Goal: Information Seeking & Learning: Check status

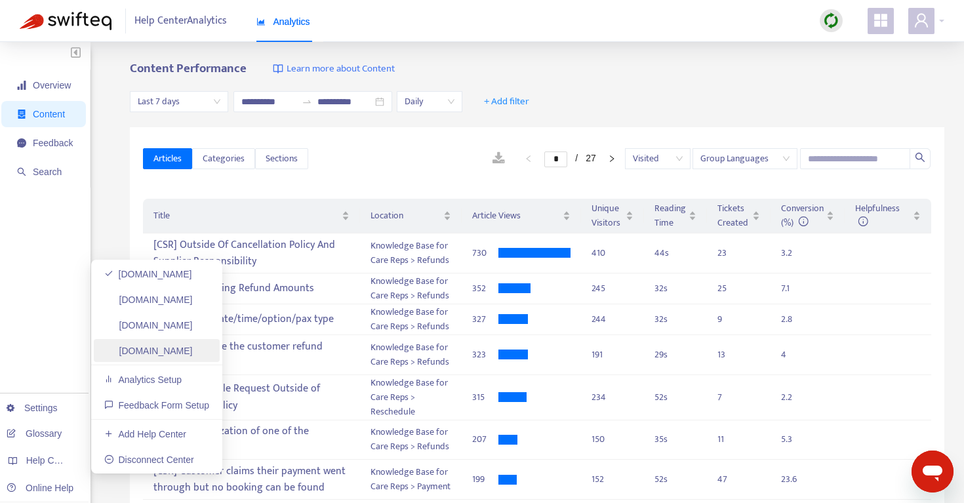
click at [181, 355] on link "[DOMAIN_NAME]" at bounding box center [148, 350] width 88 height 10
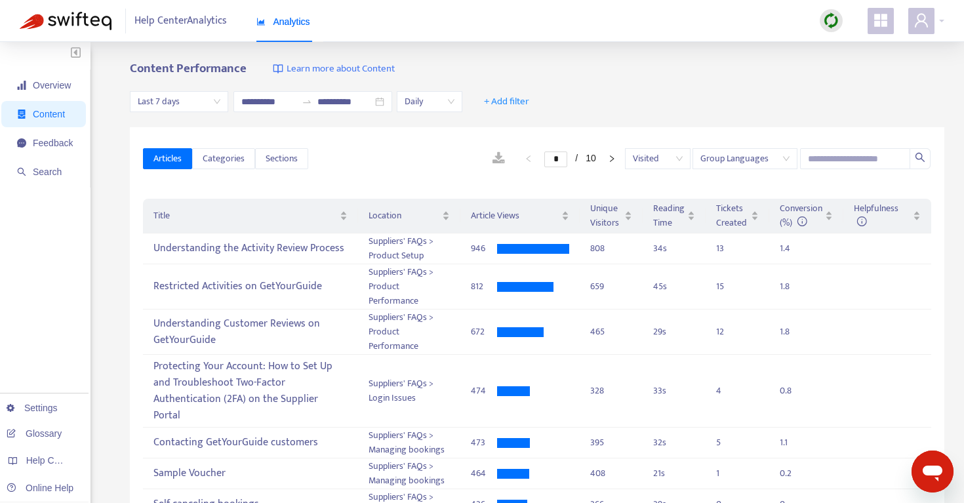
click at [197, 104] on span "Last 7 days" at bounding box center [179, 102] width 83 height 20
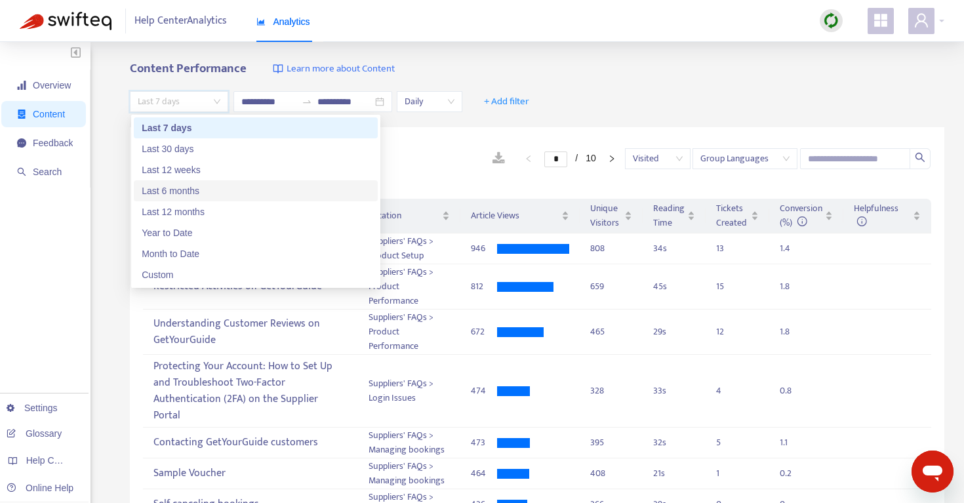
click at [227, 198] on div "Last 6 months" at bounding box center [256, 190] width 244 height 21
type input "**********"
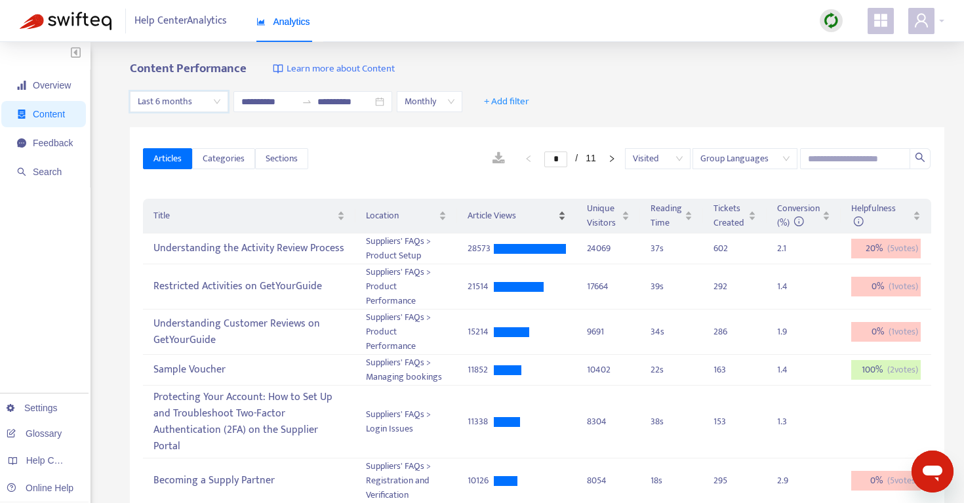
click at [484, 213] on span "Article Views" at bounding box center [511, 215] width 88 height 14
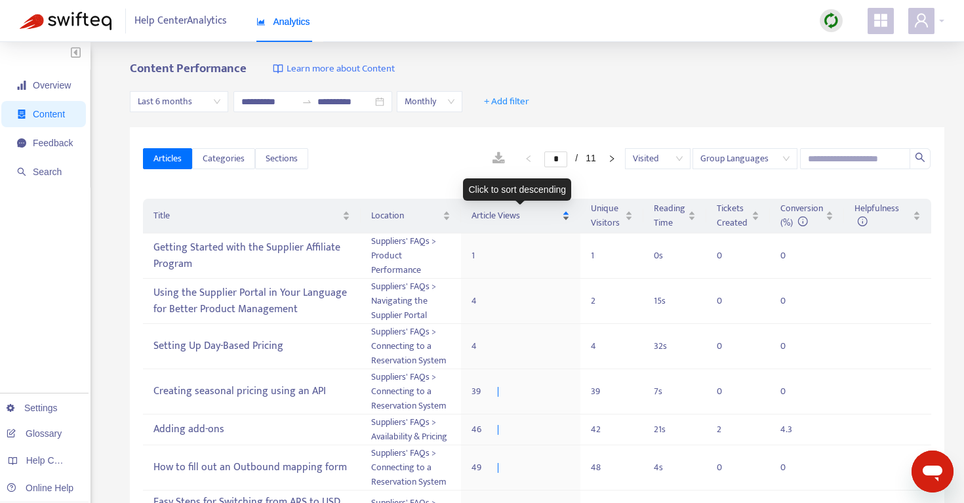
click at [484, 213] on span "Article Views" at bounding box center [515, 215] width 88 height 14
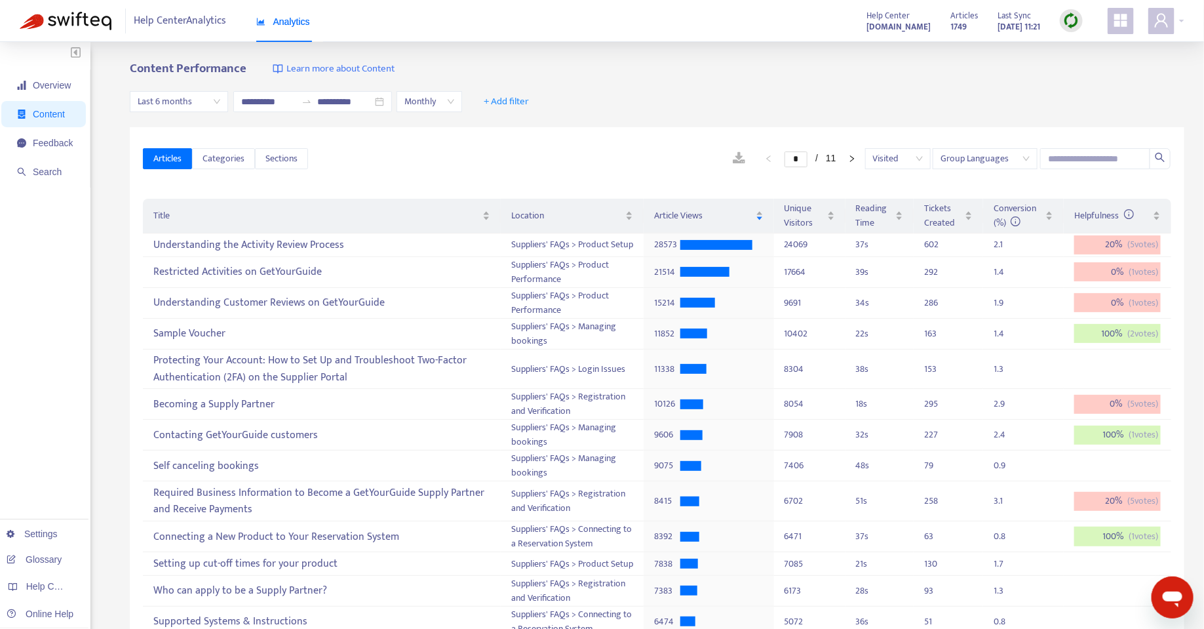
click at [739, 161] on link at bounding box center [739, 159] width 39 height 20
click at [963, 19] on div "Articles 1749 Last Sync [DATE] 11:21" at bounding box center [1017, 21] width 152 height 26
click at [963, 20] on img at bounding box center [1071, 20] width 16 height 16
click at [963, 51] on link "Quick Sync" at bounding box center [1099, 47] width 56 height 15
click at [35, 79] on span "Overview" at bounding box center [45, 85] width 56 height 26
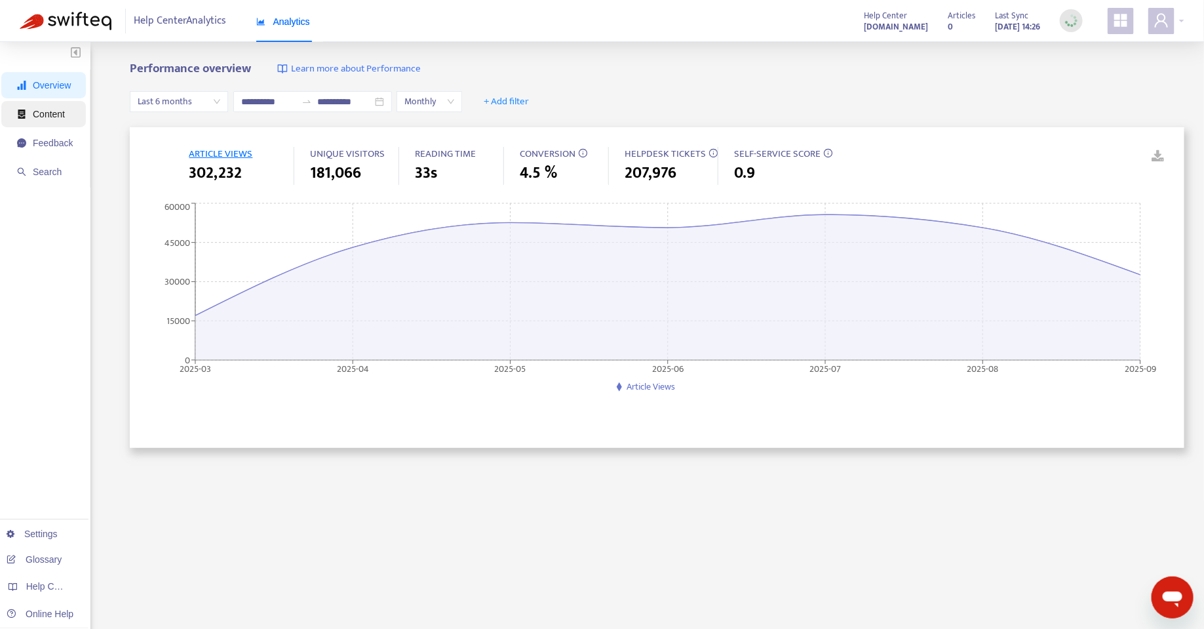
click at [53, 109] on span "Content" at bounding box center [49, 114] width 32 height 10
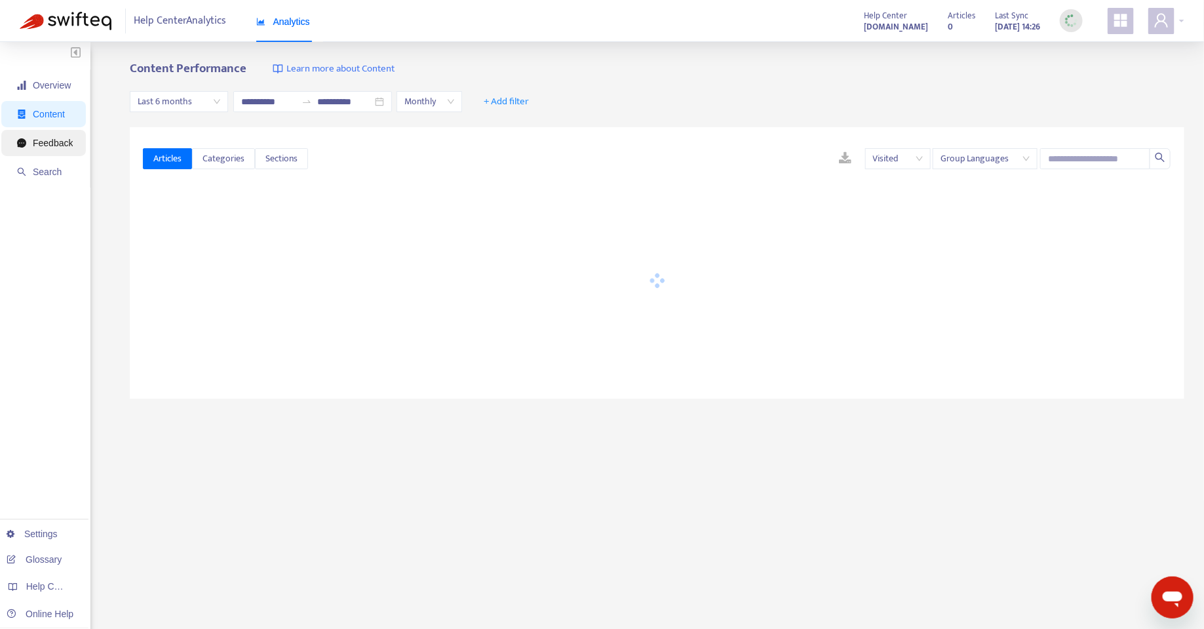
click at [42, 151] on span "Feedback" at bounding box center [45, 143] width 56 height 26
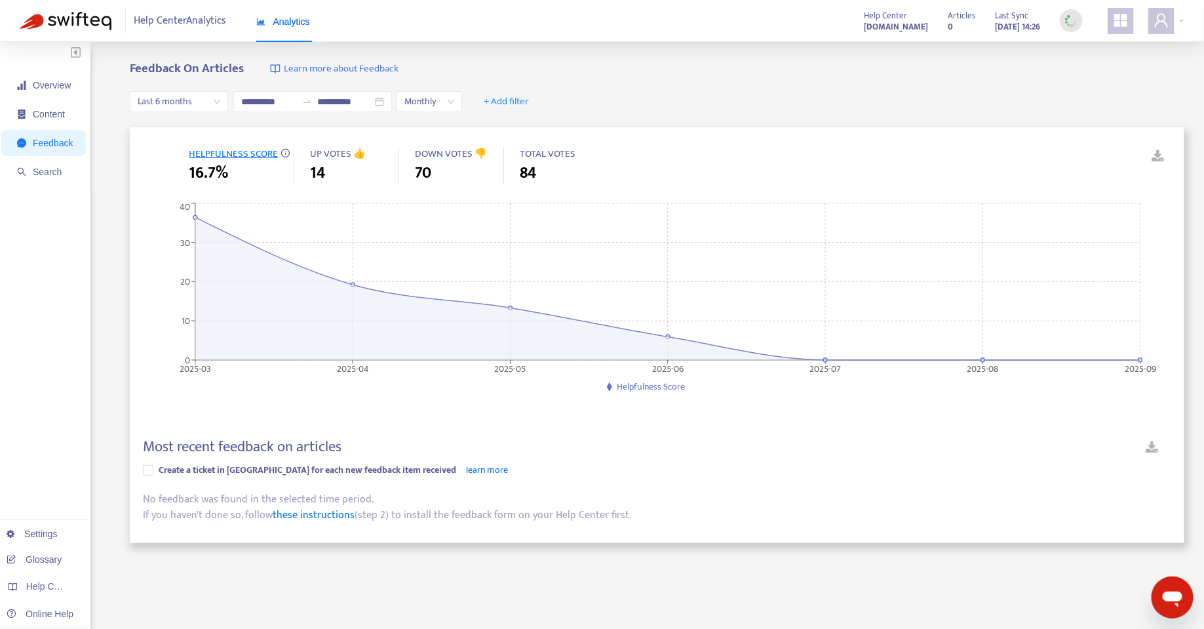
drag, startPoint x: 40, startPoint y: 170, endPoint x: 87, endPoint y: 193, distance: 51.9
click at [40, 170] on span "Search" at bounding box center [47, 172] width 29 height 10
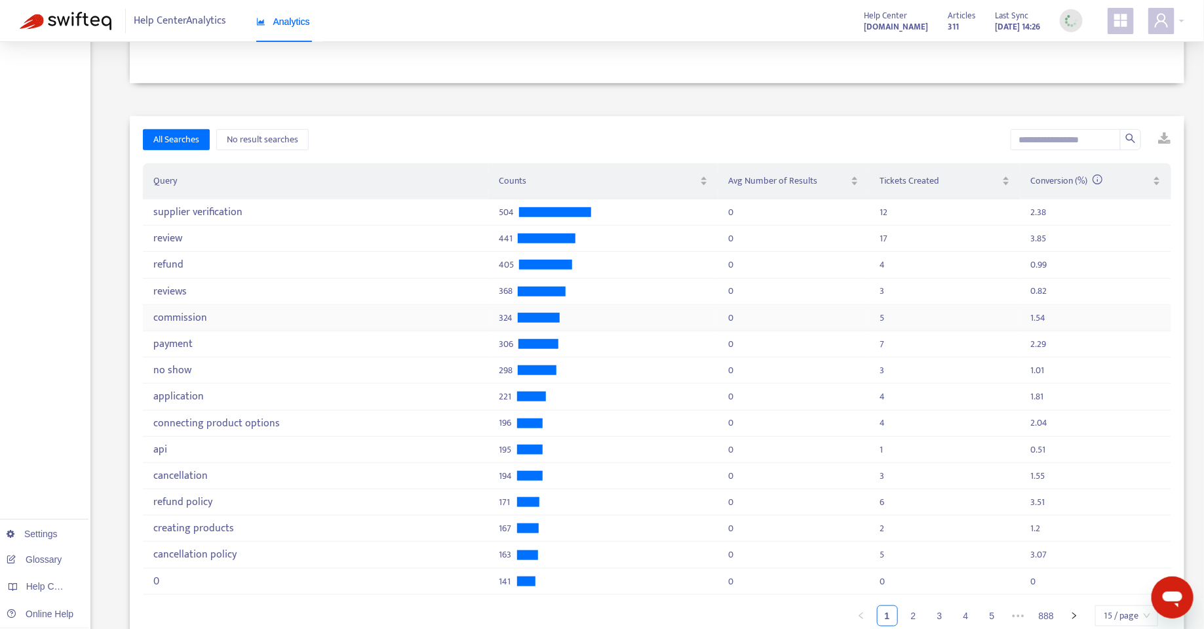
scroll to position [335, 0]
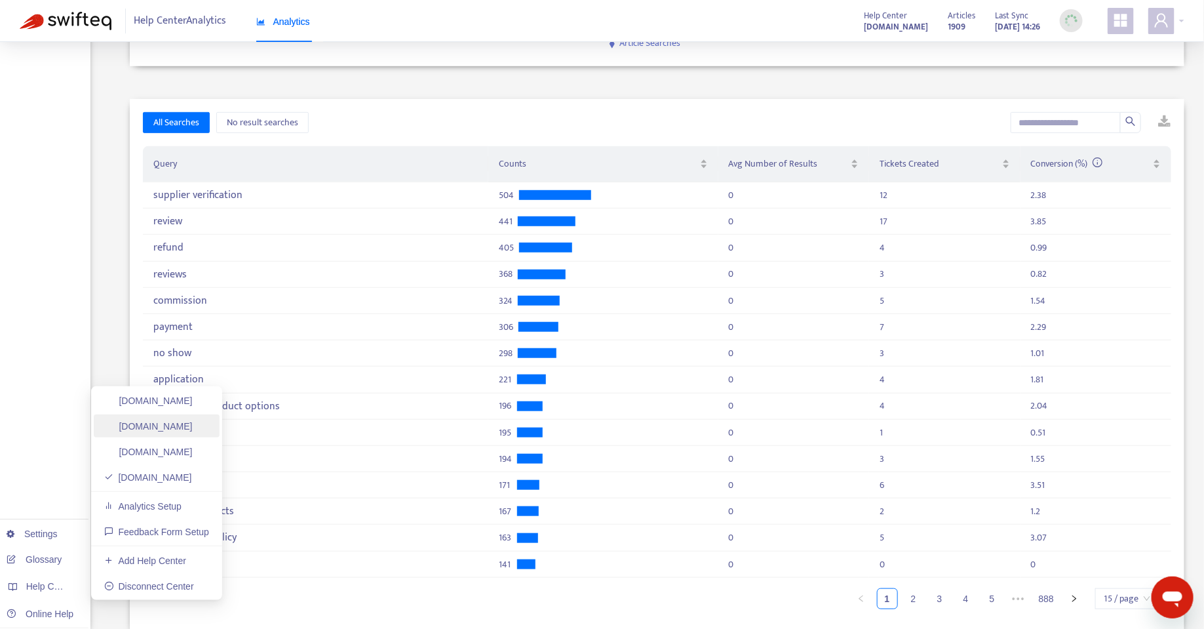
click at [167, 431] on link "[DOMAIN_NAME]" at bounding box center [148, 426] width 88 height 10
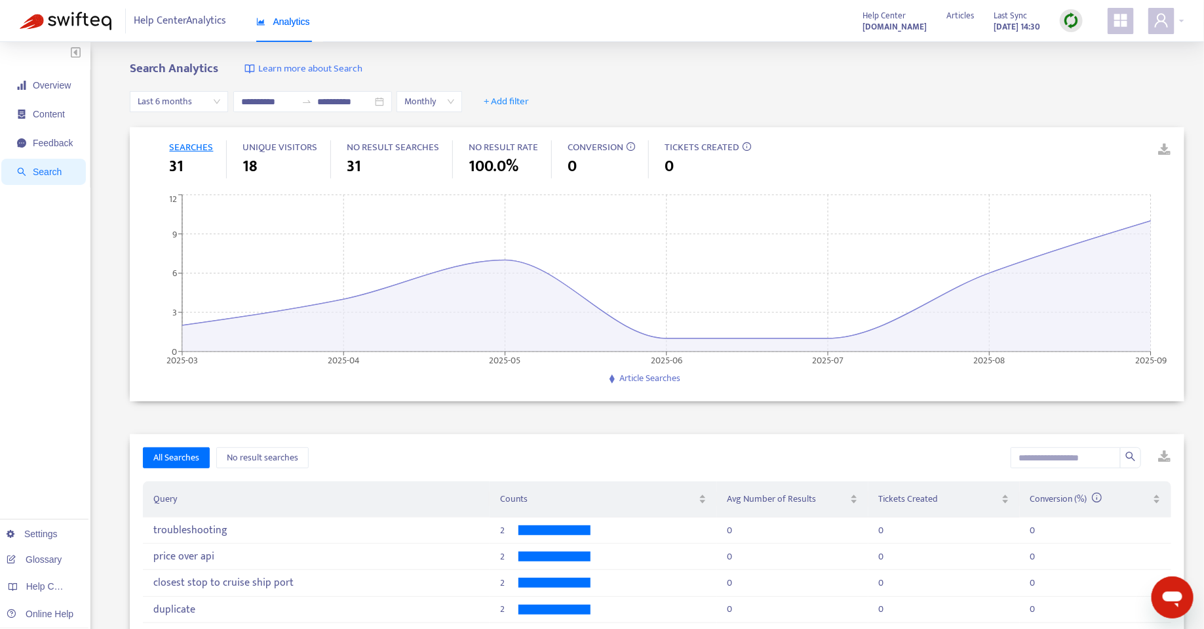
click at [49, 127] on ul "Overview Content Feedback Search" at bounding box center [45, 128] width 90 height 118
click at [61, 114] on span "Content" at bounding box center [49, 114] width 32 height 10
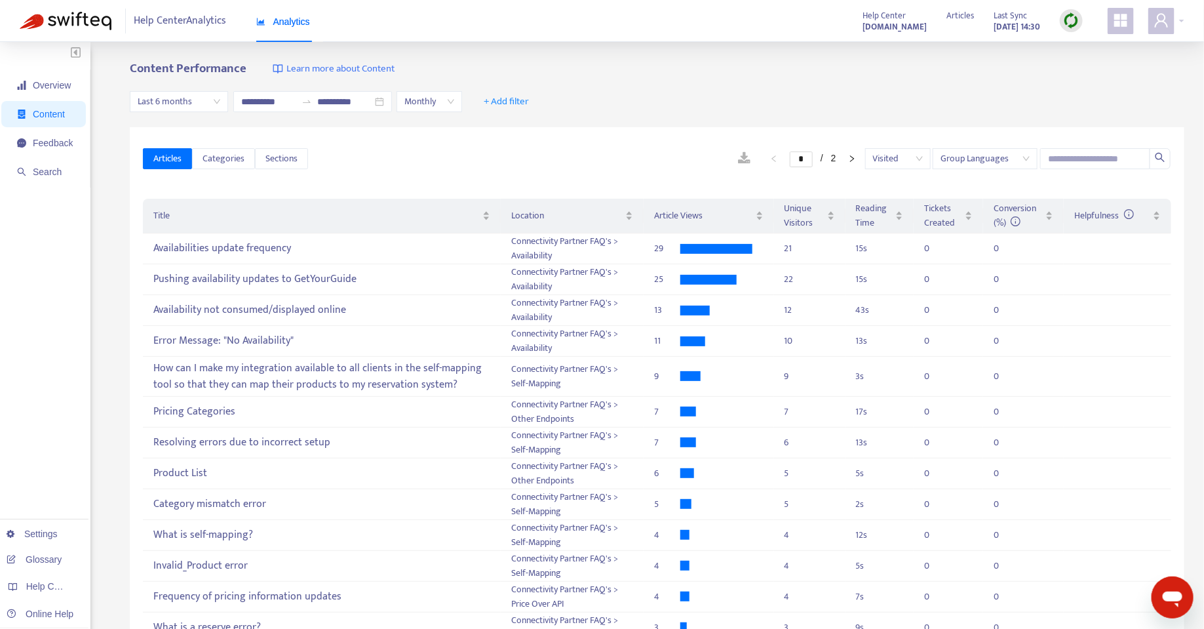
click at [173, 102] on span "Last 6 months" at bounding box center [179, 102] width 83 height 20
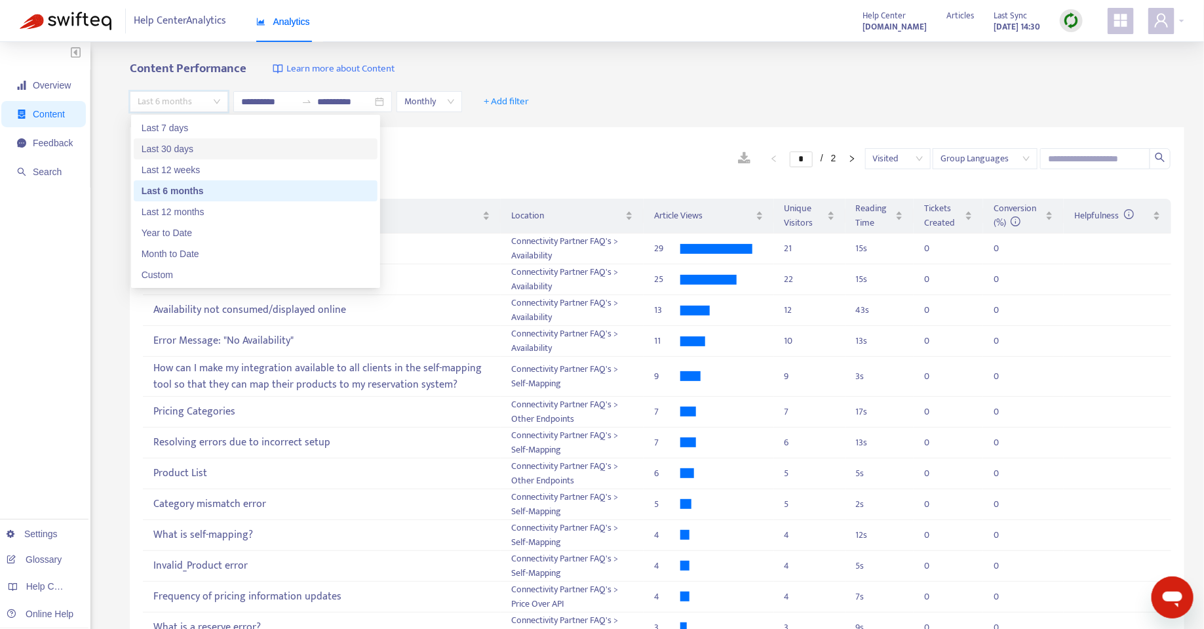
click at [229, 147] on div "Last 30 days" at bounding box center [256, 149] width 228 height 14
type input "**********"
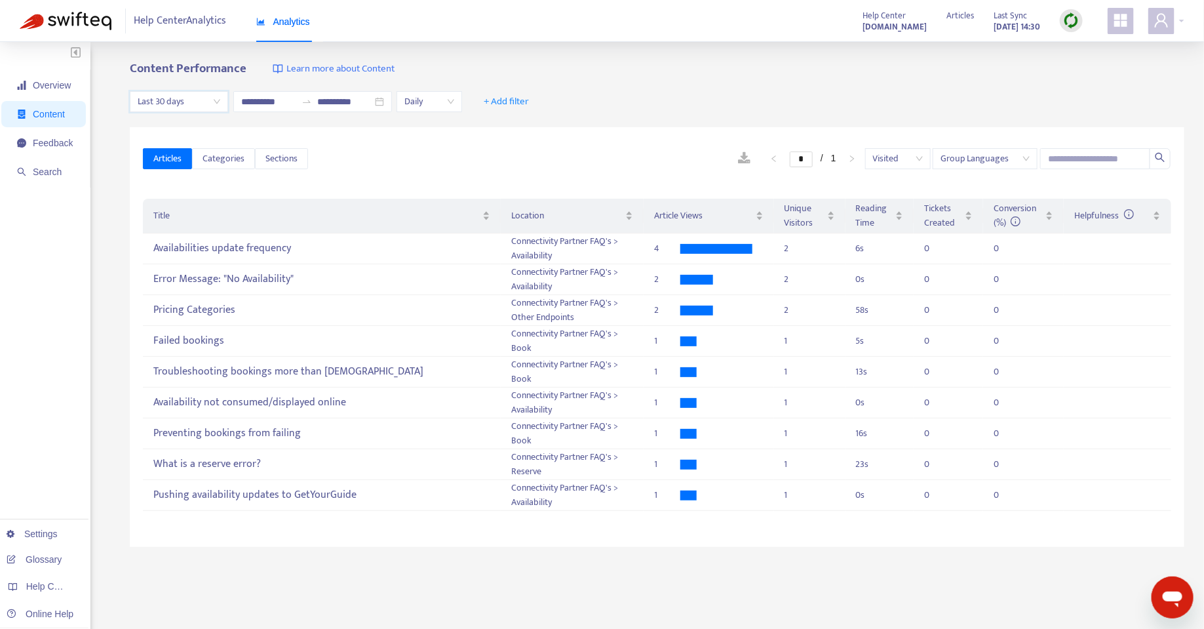
click at [178, 103] on span "Last 30 days" at bounding box center [179, 102] width 83 height 20
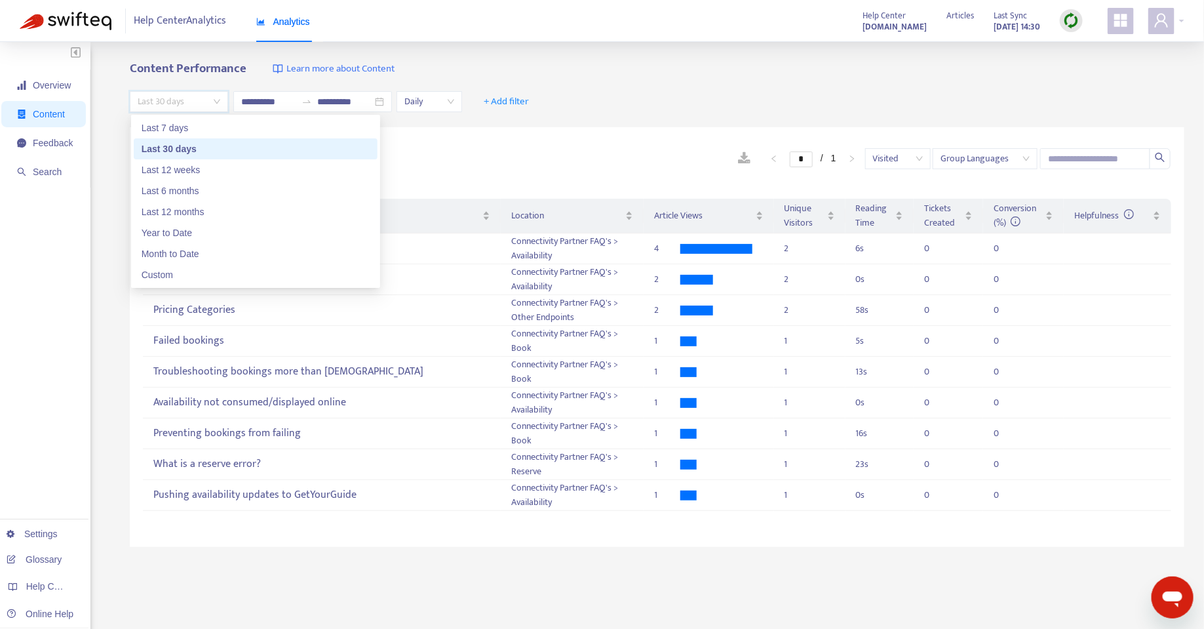
click at [178, 151] on div "Last 30 days" at bounding box center [256, 149] width 228 height 14
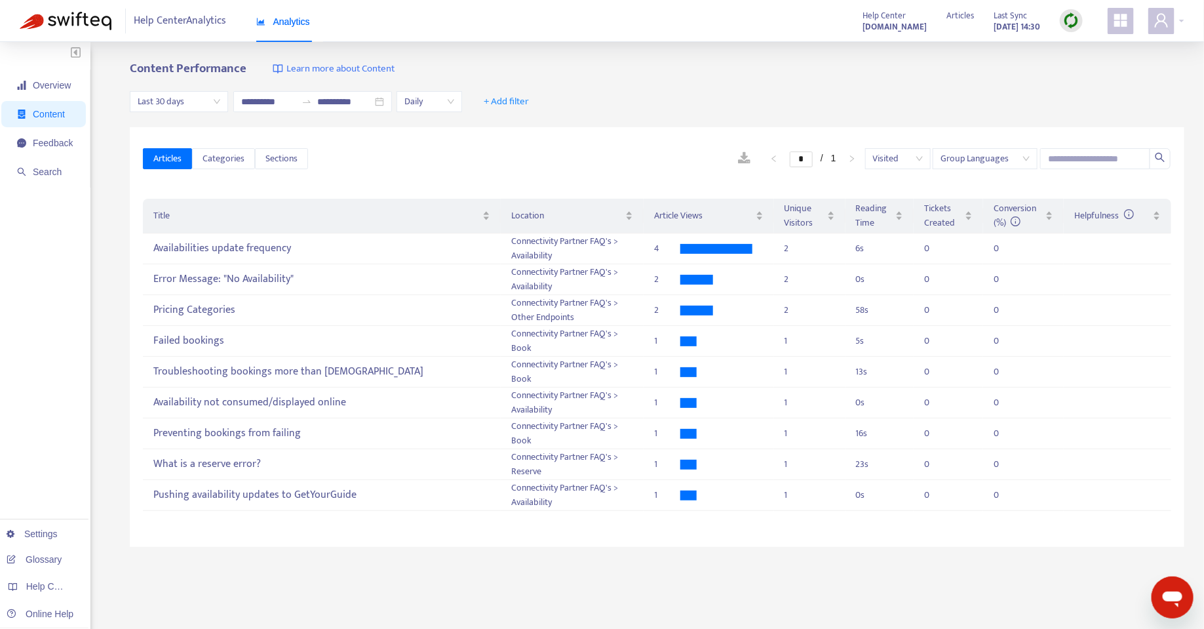
click at [421, 83] on div "**********" at bounding box center [657, 102] width 1055 height 50
click at [420, 96] on span "Daily" at bounding box center [429, 102] width 50 height 20
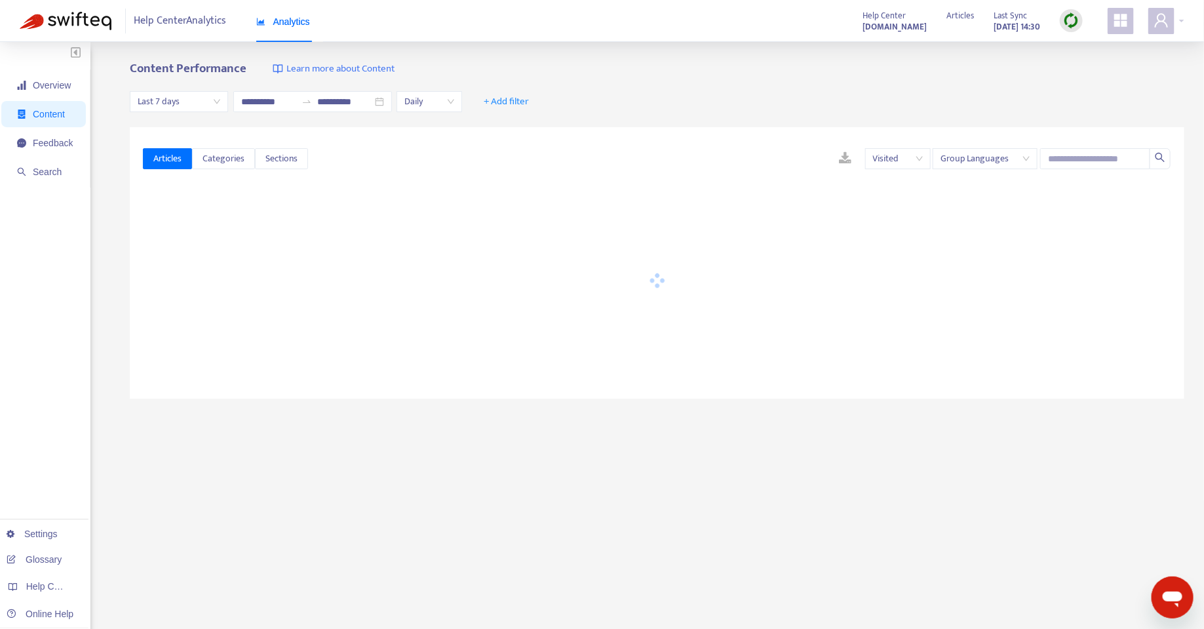
type input "**********"
